Goal: Task Accomplishment & Management: Complete application form

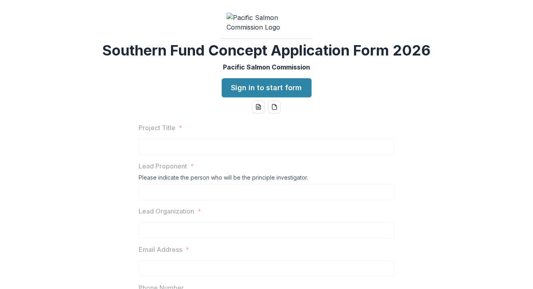
click at [37, 97] on div "Southern Fund Concept Application Form 2026 Pacific Salmon Commission Sign in t…" at bounding box center [266, 144] width 533 height 289
